Goal: Information Seeking & Learning: Compare options

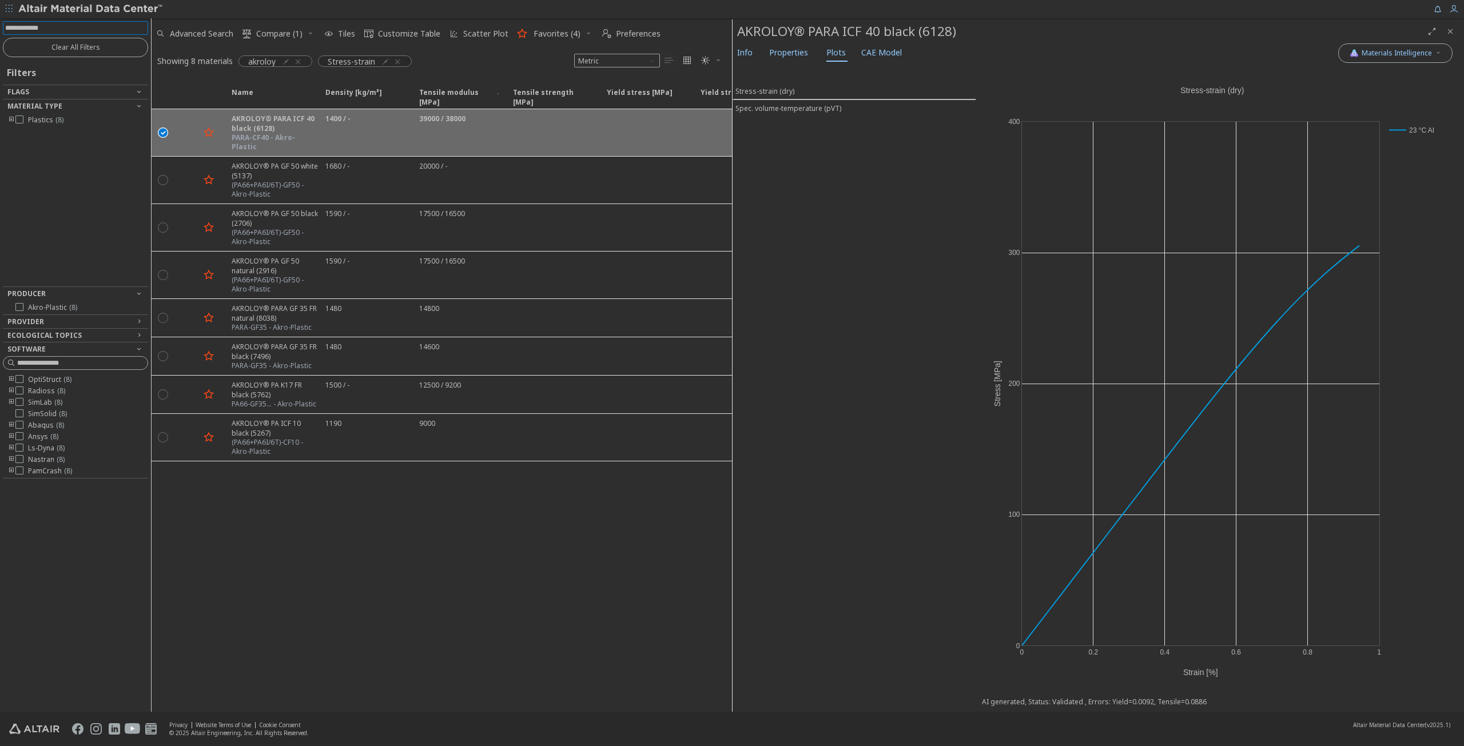
click at [58, 26] on input at bounding box center [76, 28] width 143 height 13
click at [301, 58] on icon "button" at bounding box center [297, 61] width 9 height 9
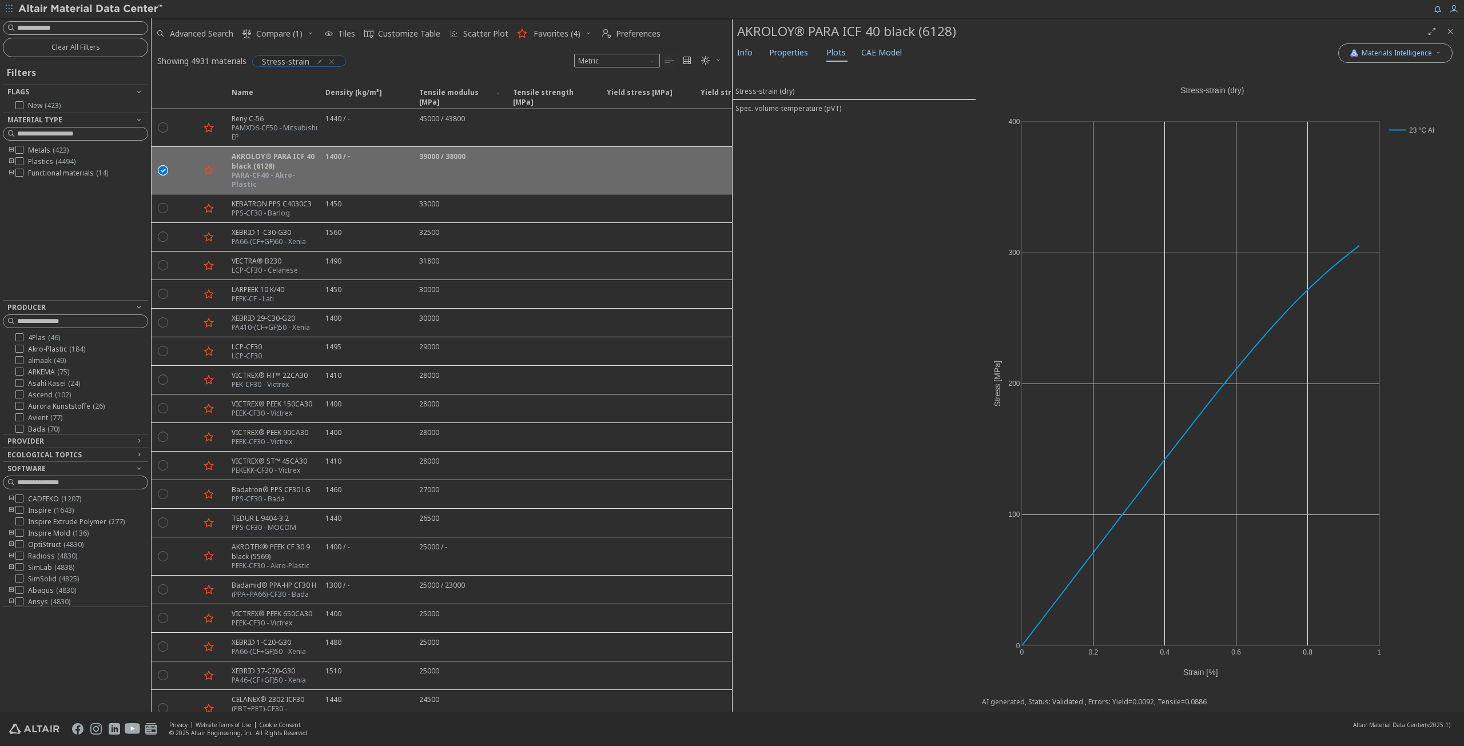
click at [331, 61] on icon "button" at bounding box center [331, 61] width 9 height 9
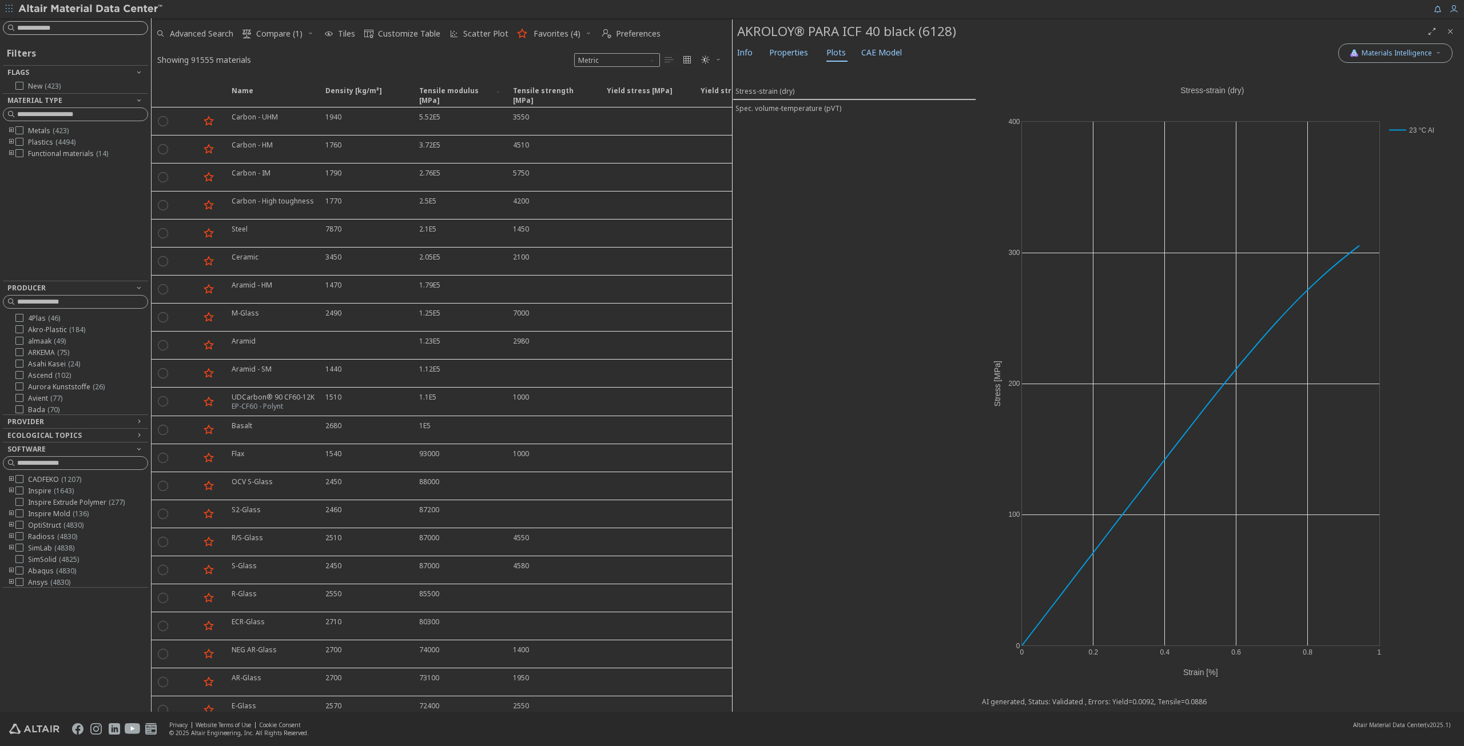
click at [61, 27] on input at bounding box center [82, 27] width 130 height 11
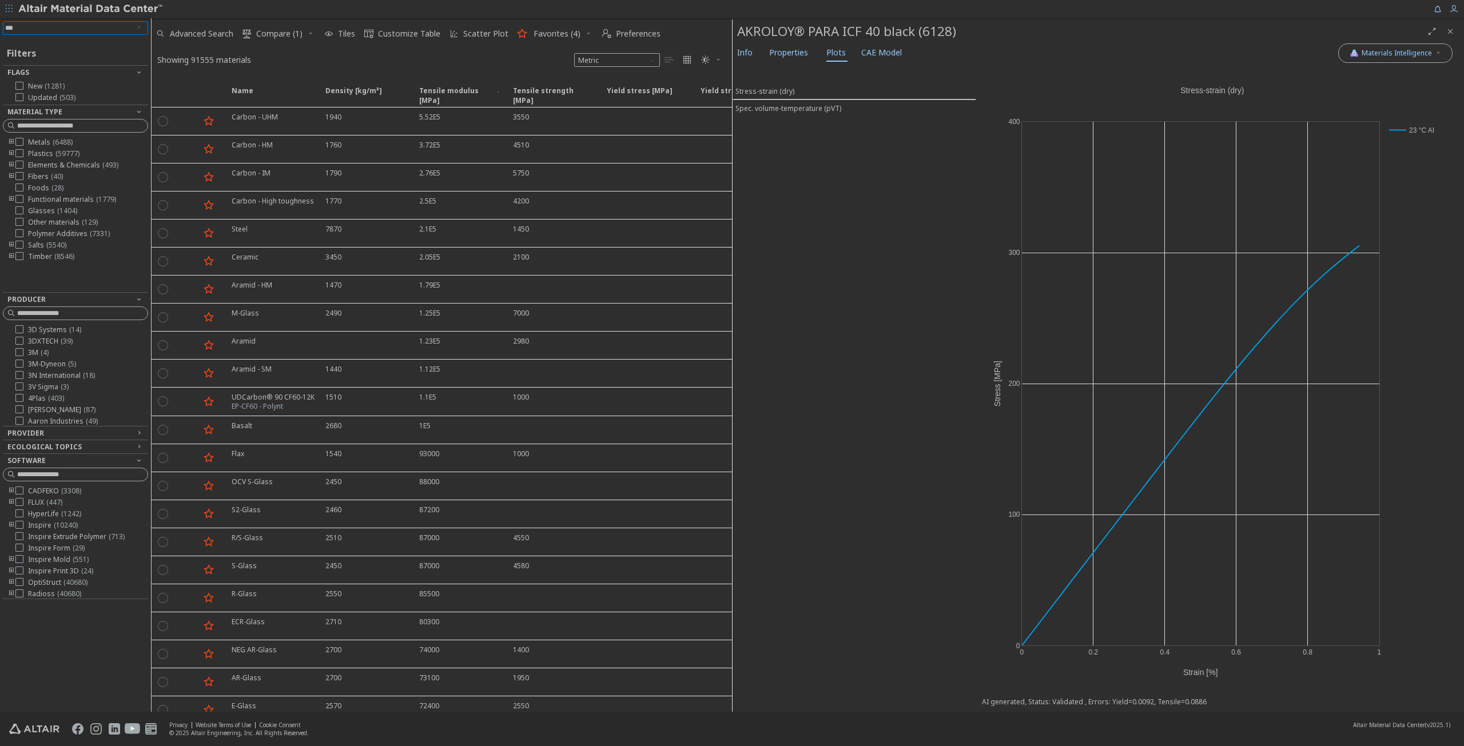
type input "****"
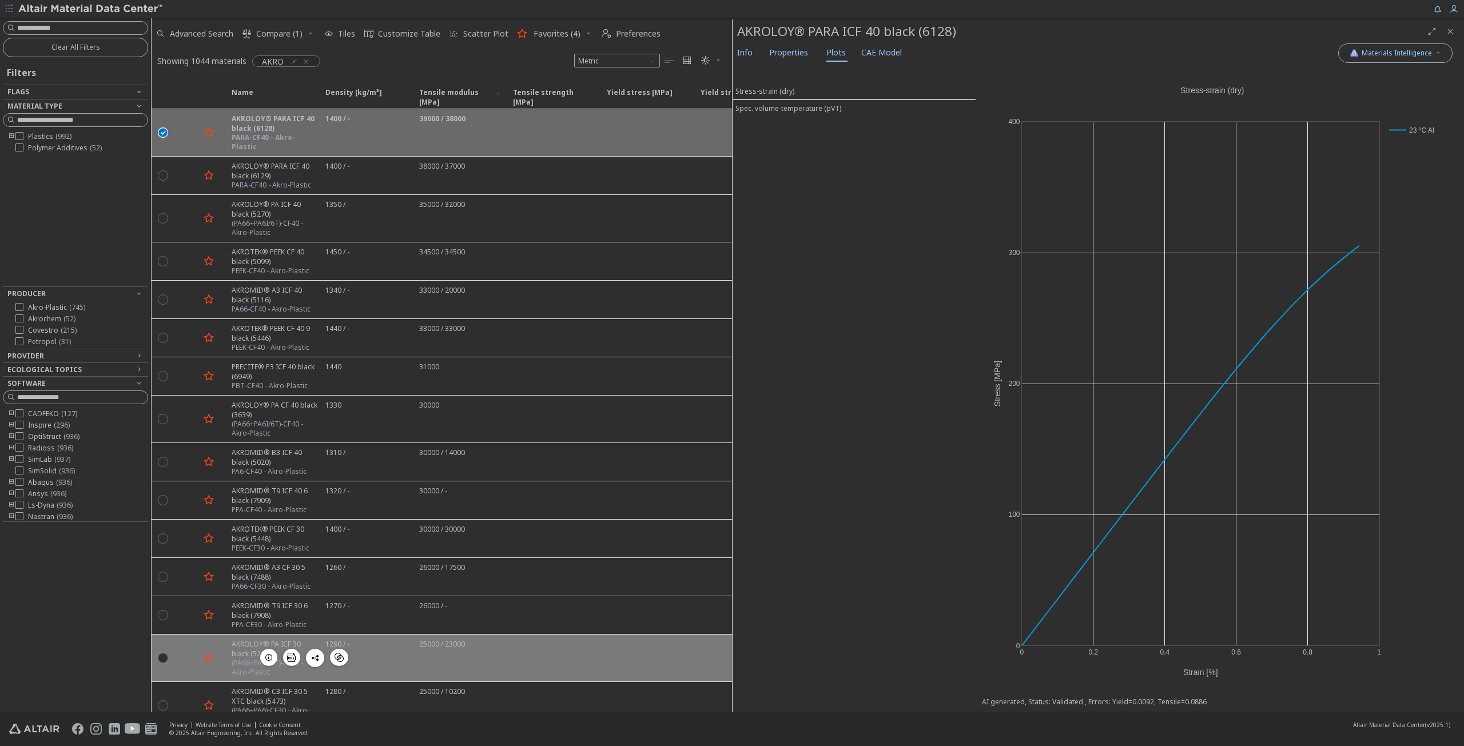
click at [373, 635] on div "1290 / -" at bounding box center [366, 658] width 94 height 47
click at [377, 636] on div "1290 / -" at bounding box center [366, 658] width 94 height 47
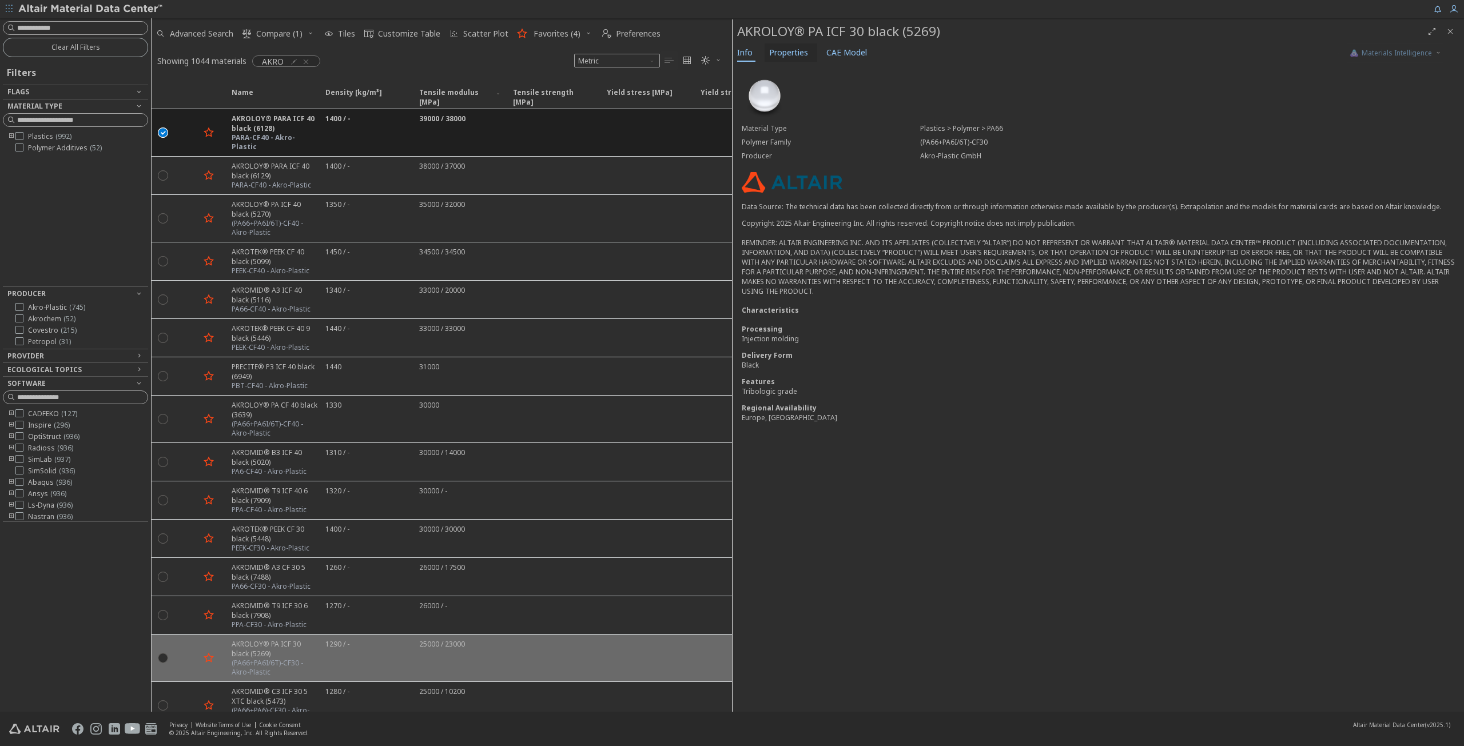
click at [795, 55] on span "Properties" at bounding box center [788, 52] width 39 height 18
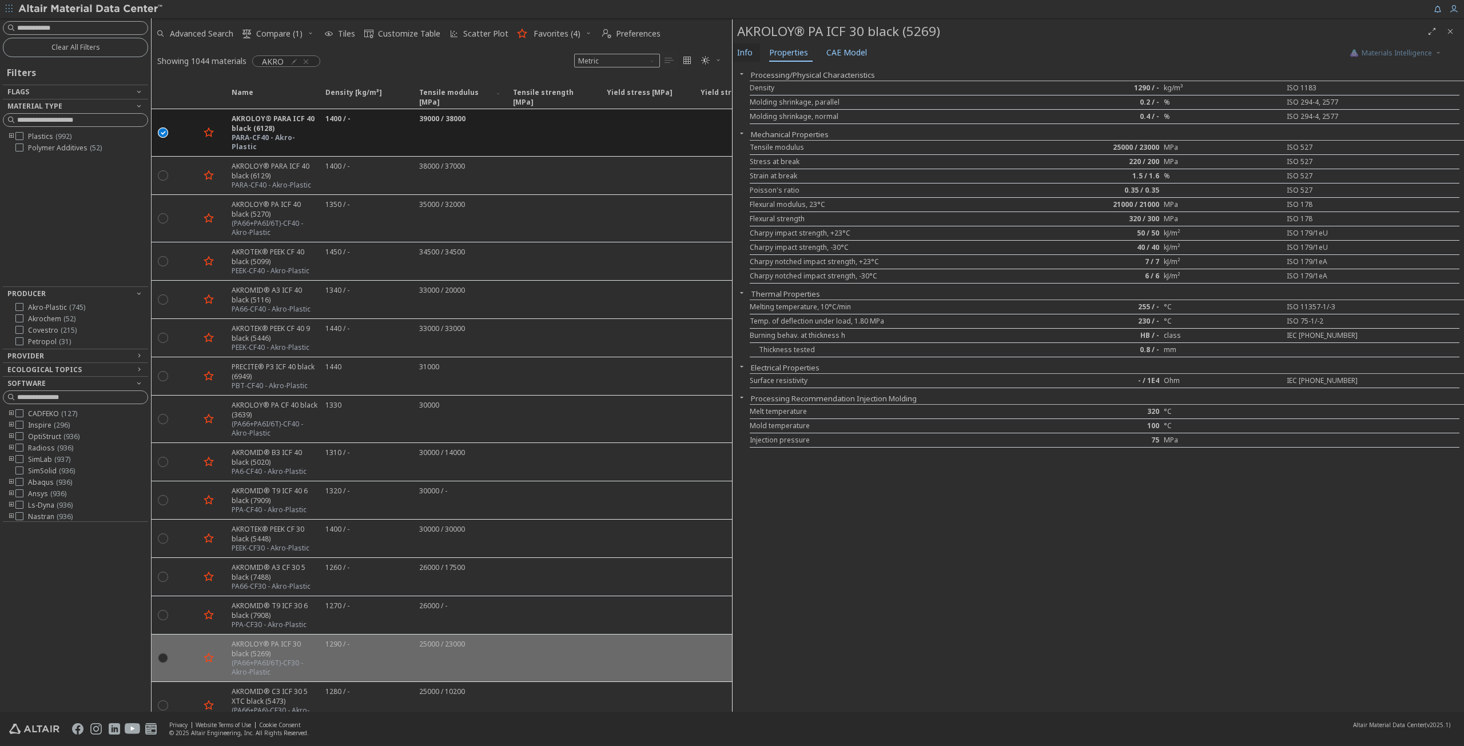
click at [751, 53] on span "Info" at bounding box center [744, 52] width 15 height 18
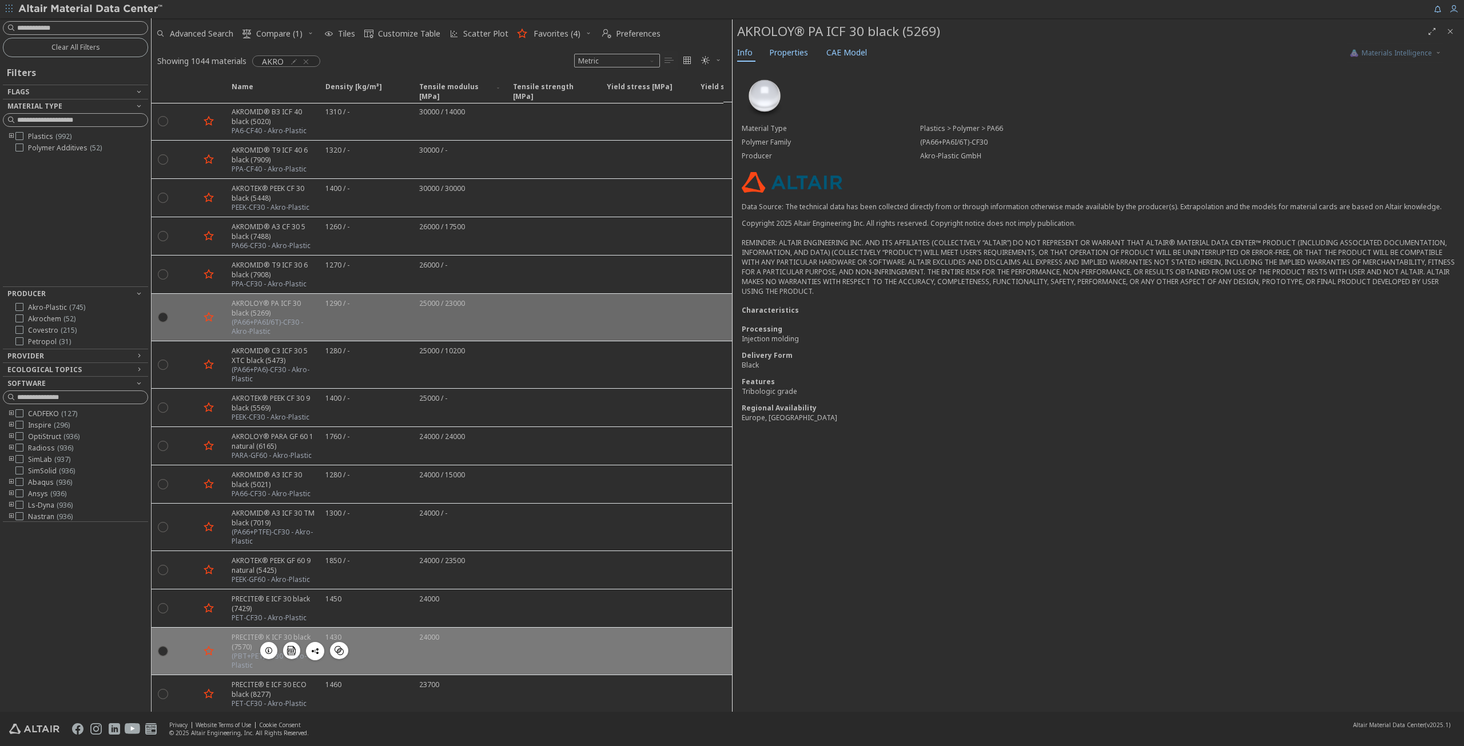
scroll to position [343, 0]
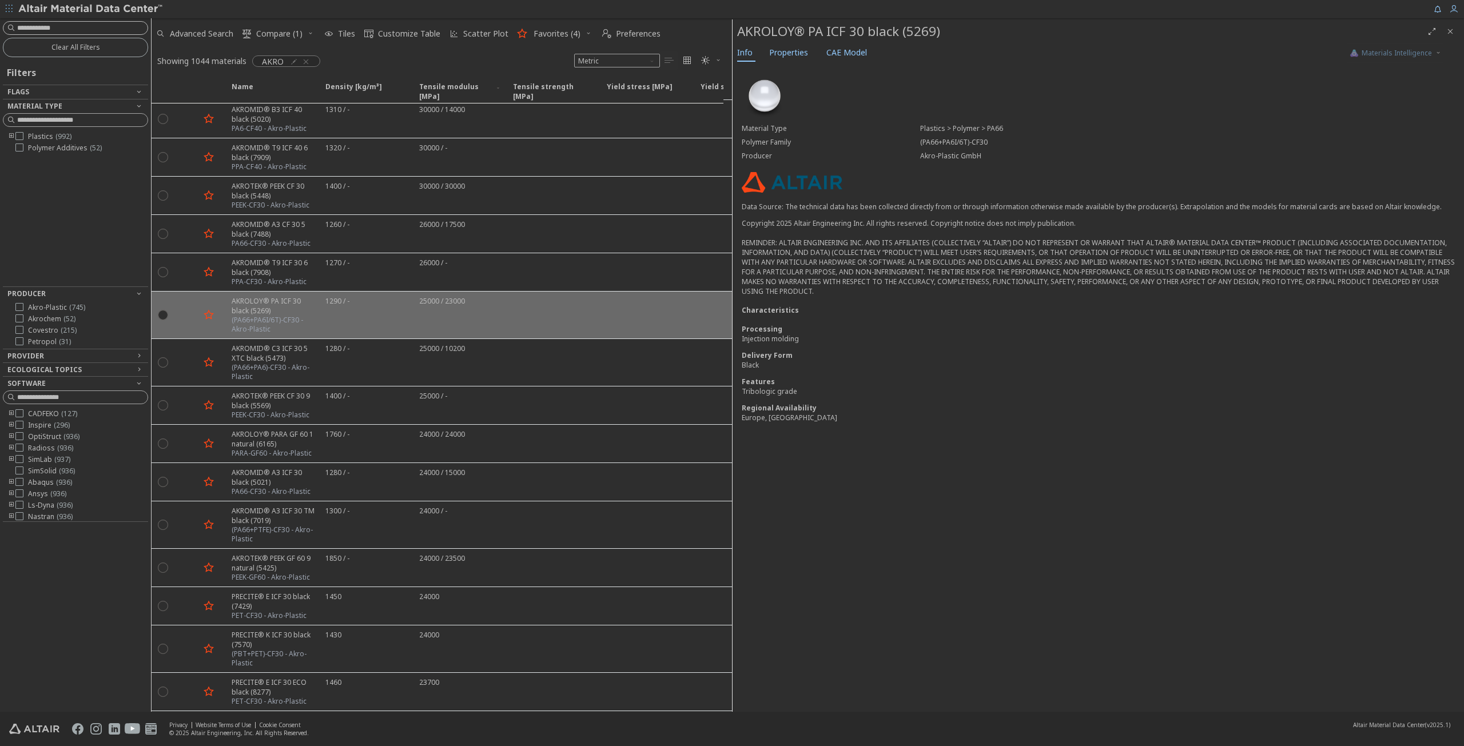
click at [94, 25] on input at bounding box center [82, 27] width 130 height 11
type input "****"
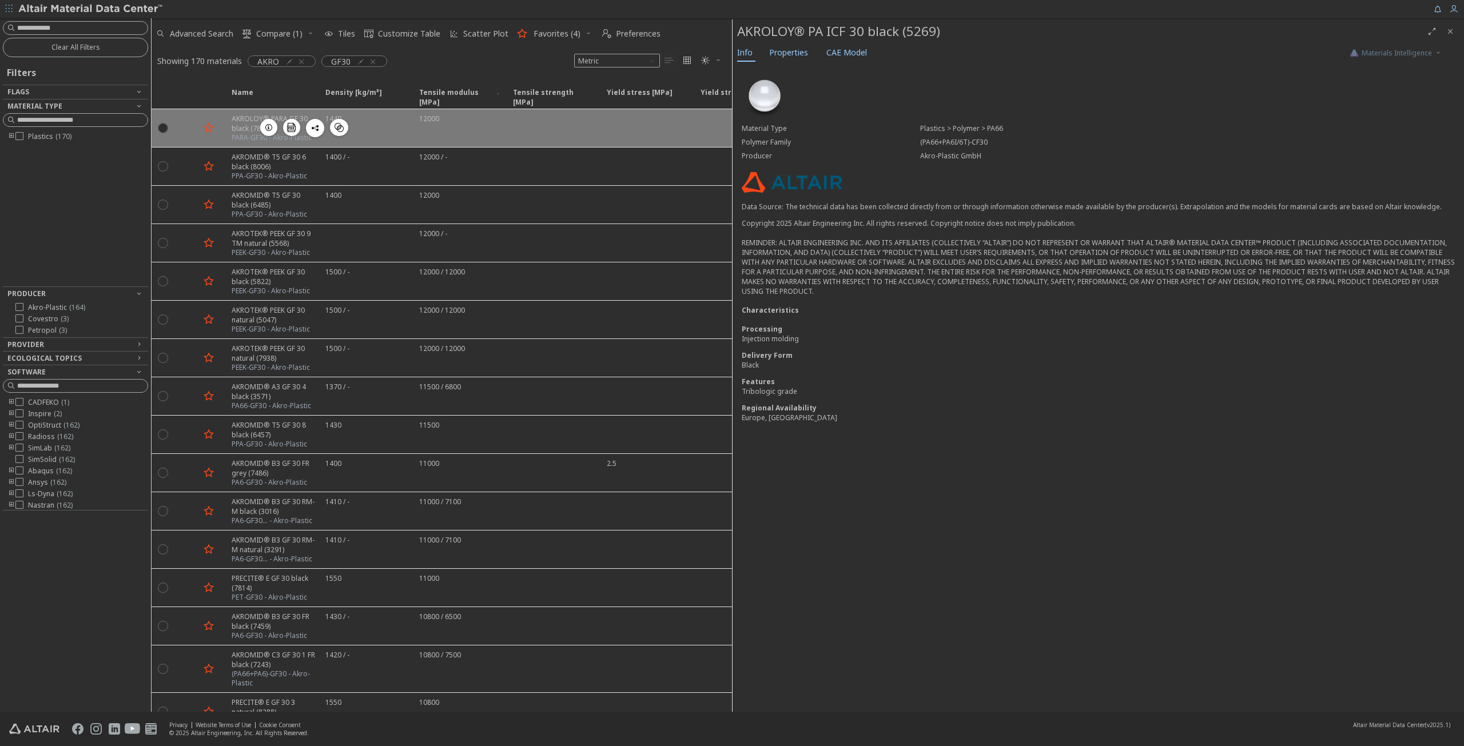
click at [375, 132] on div "1440" at bounding box center [366, 128] width 94 height 38
click at [381, 137] on div "1440" at bounding box center [366, 128] width 94 height 38
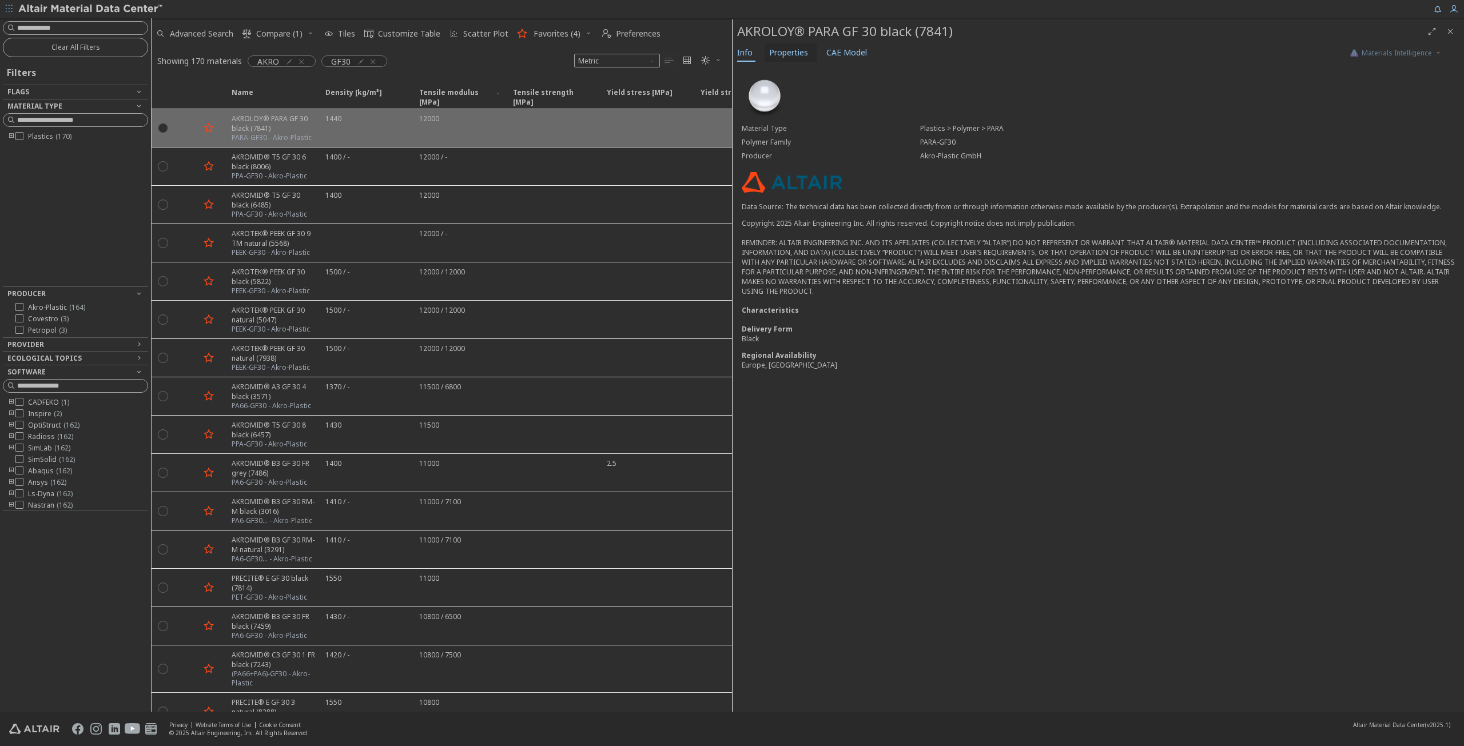
click at [792, 49] on span "Properties" at bounding box center [788, 52] width 39 height 18
